Goal: Task Accomplishment & Management: Use online tool/utility

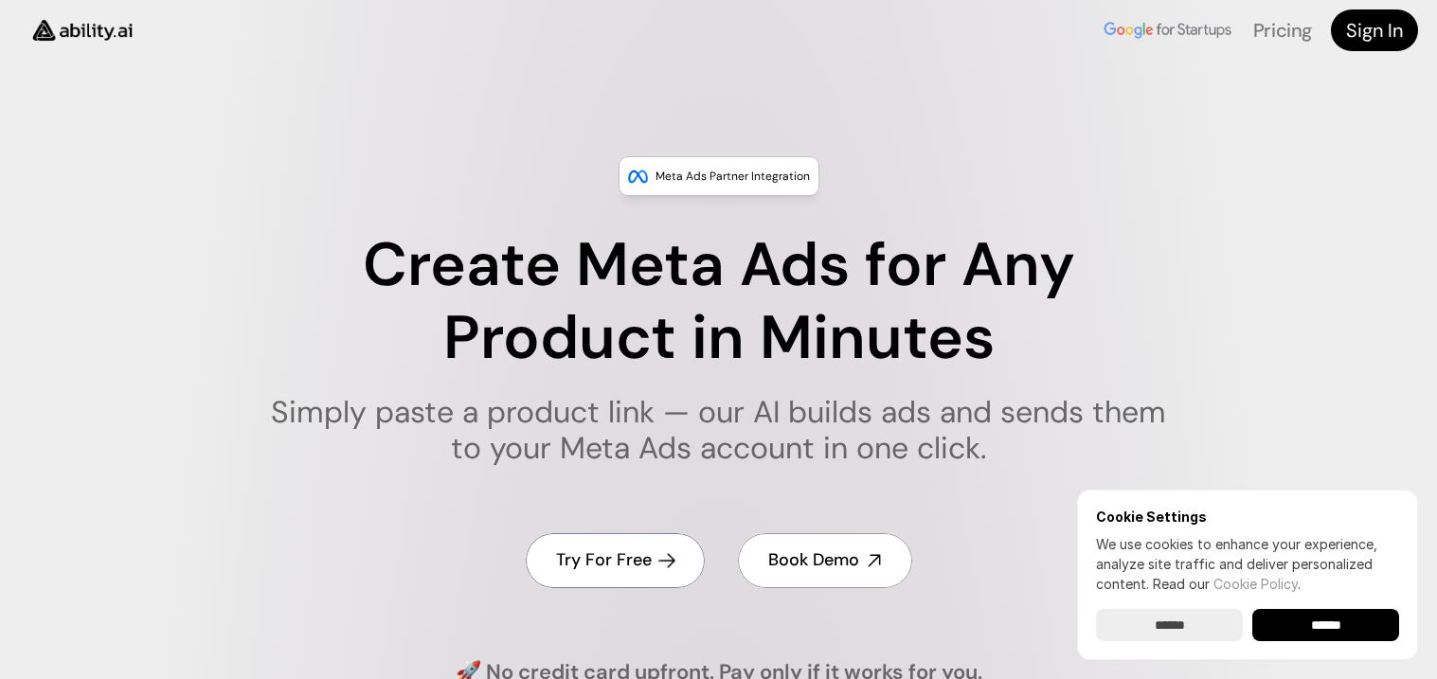
click at [585, 572] on h4 "Try For Free" at bounding box center [604, 560] width 96 height 24
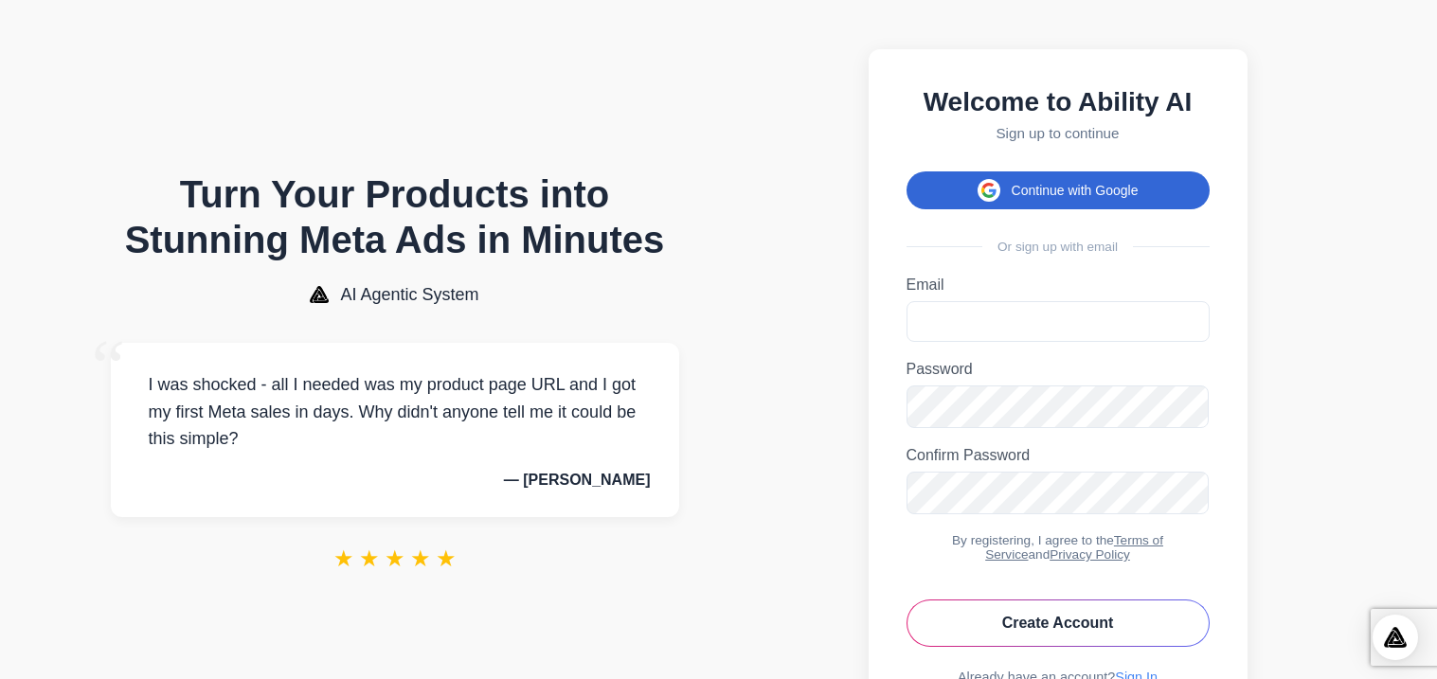
click at [1121, 194] on button "Continue with Google" at bounding box center [1057, 190] width 303 height 38
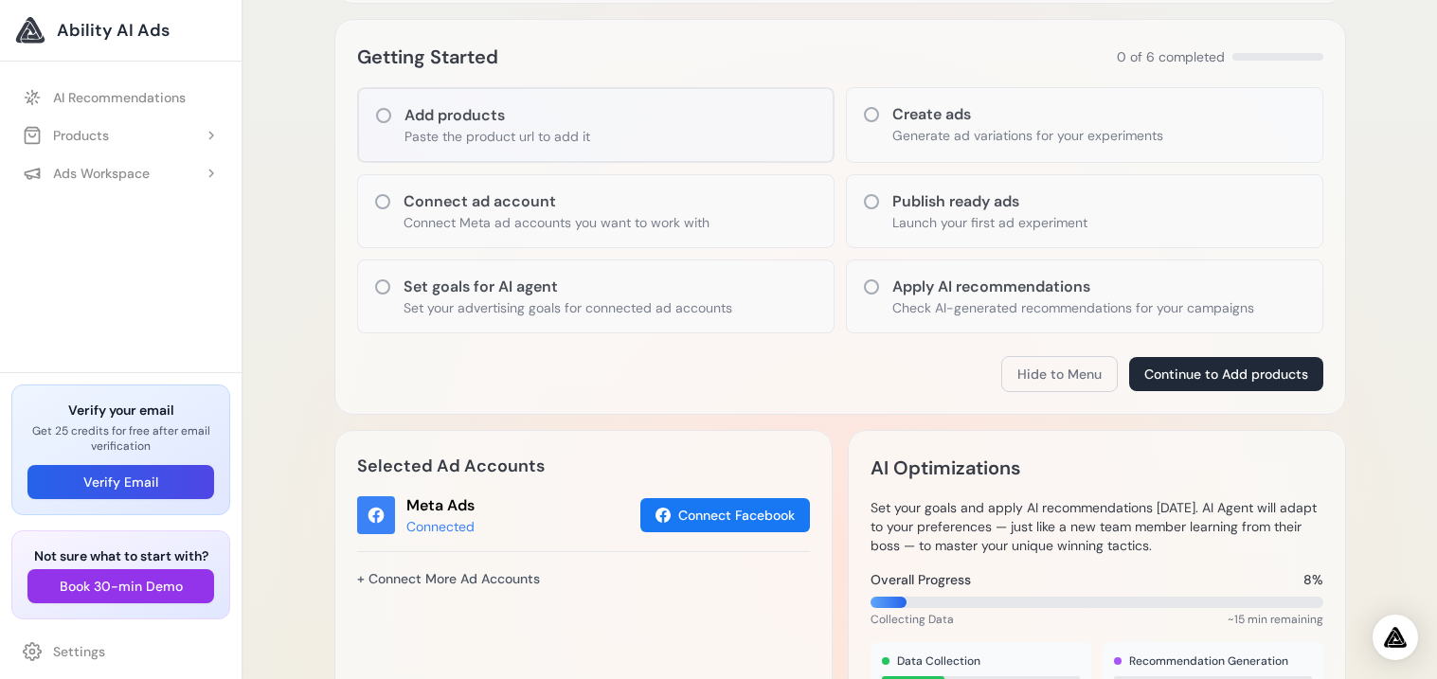
scroll to position [253, 0]
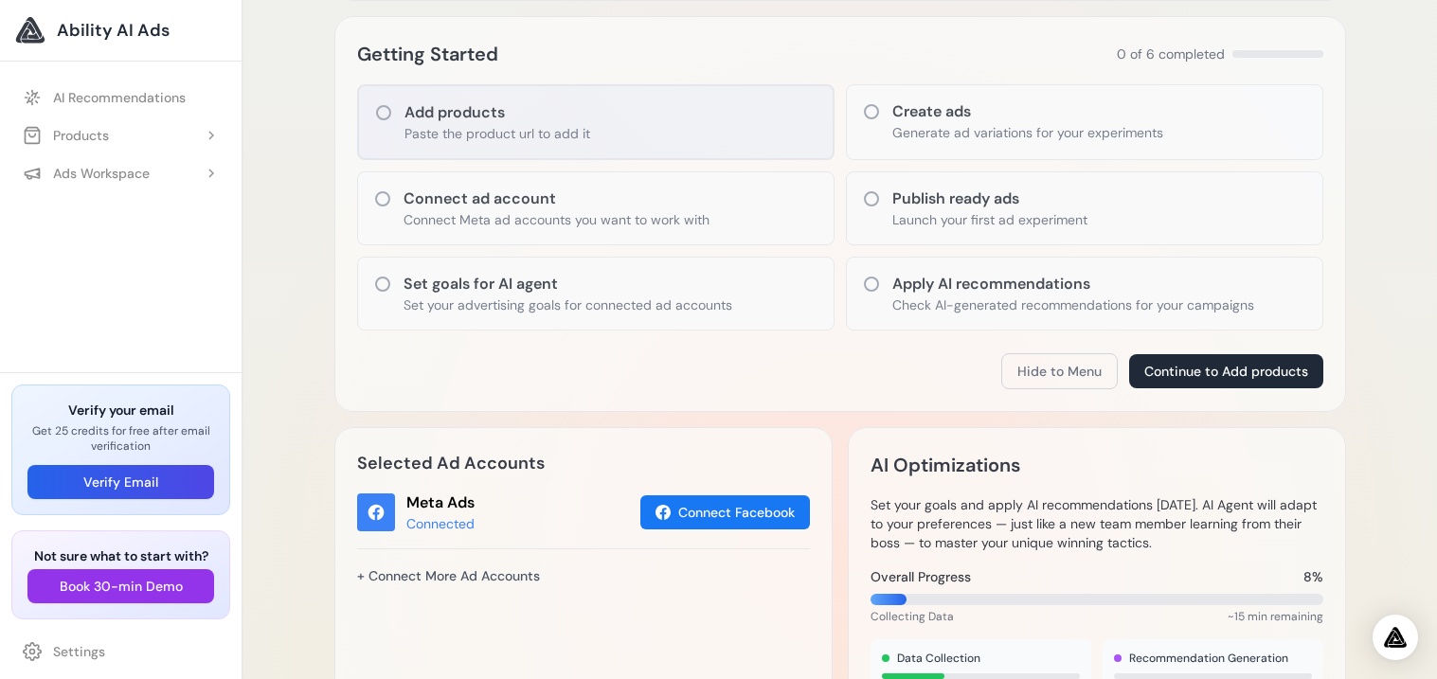
click at [381, 129] on div "Add products Paste the product url to add it" at bounding box center [595, 122] width 477 height 76
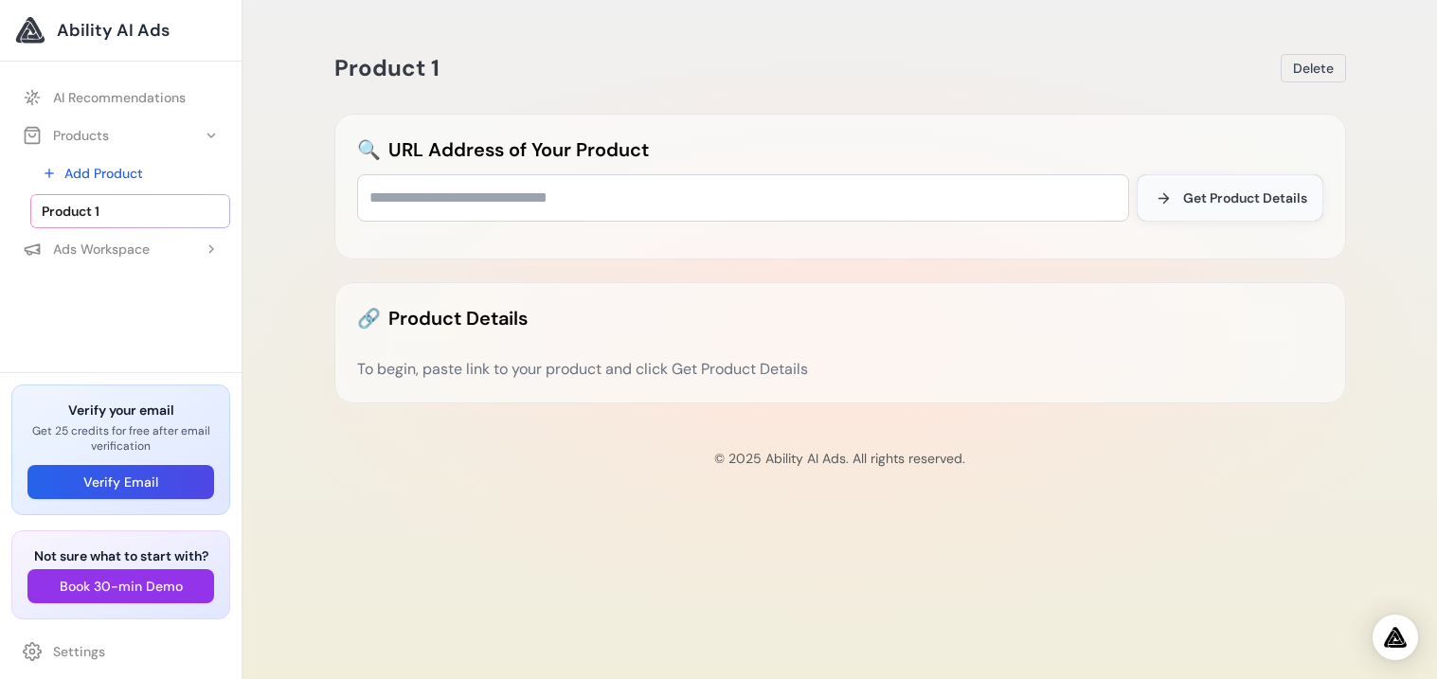
click at [1249, 203] on span "Get Product Details" at bounding box center [1245, 197] width 124 height 19
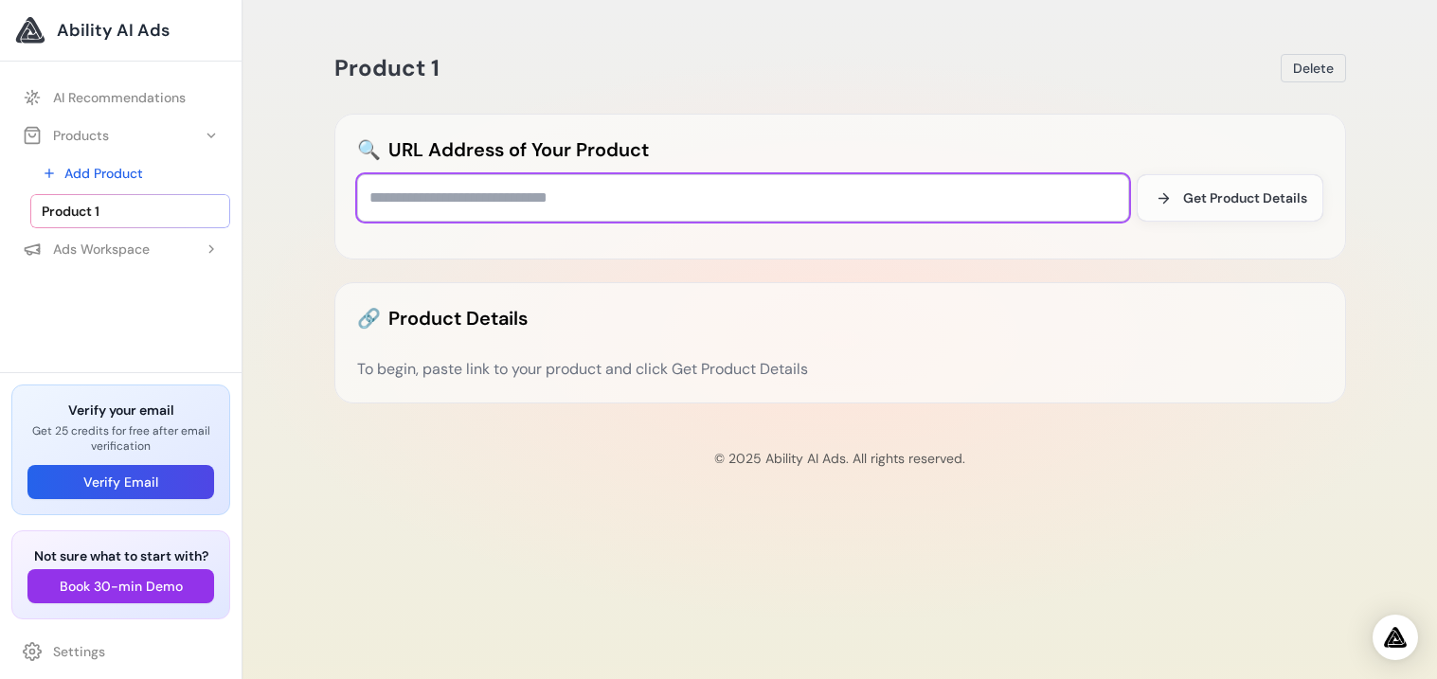
click at [434, 210] on input "text" at bounding box center [743, 197] width 772 height 47
